Goal: Information Seeking & Learning: Understand process/instructions

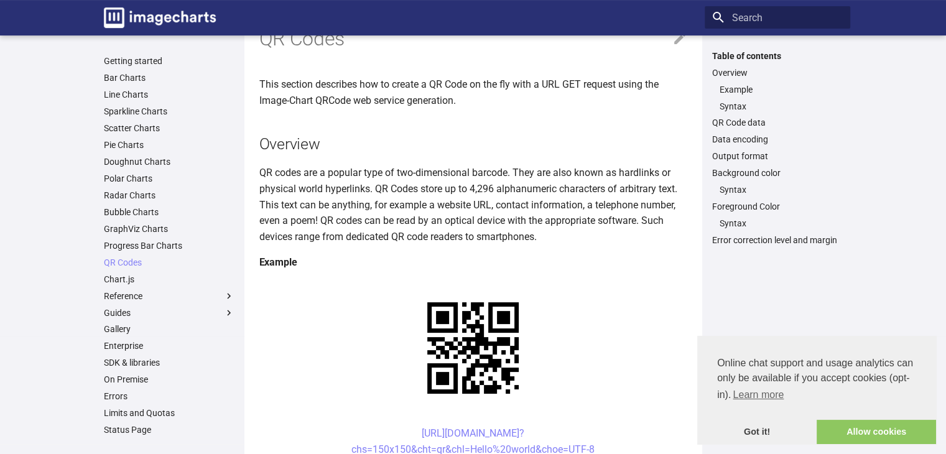
scroll to position [62, 0]
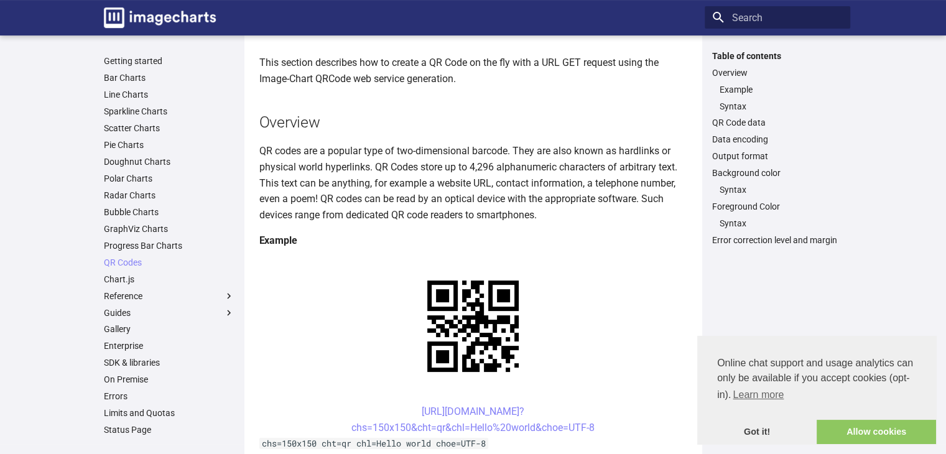
drag, startPoint x: 518, startPoint y: 302, endPoint x: 618, endPoint y: 332, distance: 104.5
click at [565, 406] on link "https://image-charts.com/chart? chs=150x150&cht=qr&chl=Hello%20world&choe=UTF-8" at bounding box center [472, 420] width 243 height 28
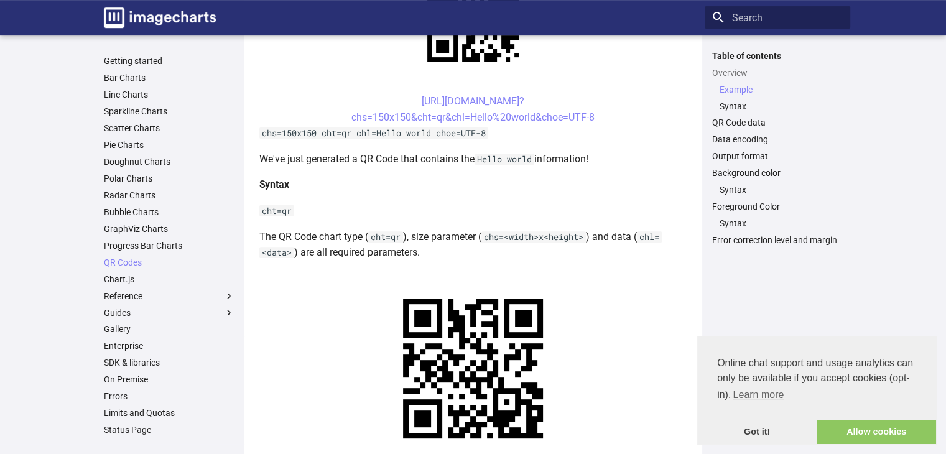
scroll to position [373, 0]
drag, startPoint x: 604, startPoint y: 119, endPoint x: 397, endPoint y: 93, distance: 208.9
copy link "[URL][DOMAIN_NAME]? chs=150x150&cht=qr&chl=Hello%20world&choe=UTF-8"
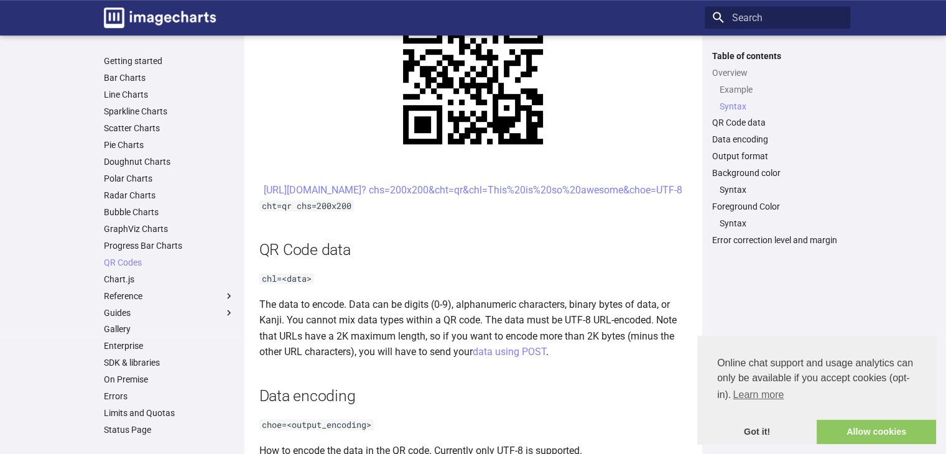
scroll to position [684, 0]
